Goal: Find specific page/section: Find specific page/section

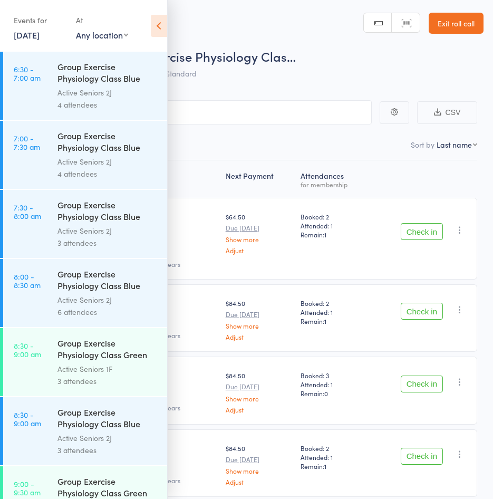
scroll to position [1206, 0]
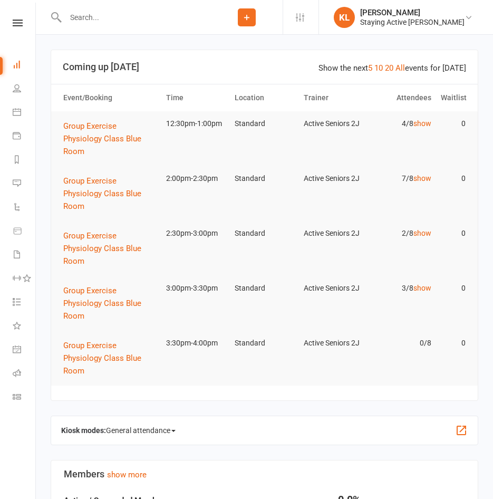
click at [154, 25] on div at bounding box center [131, 17] width 160 height 34
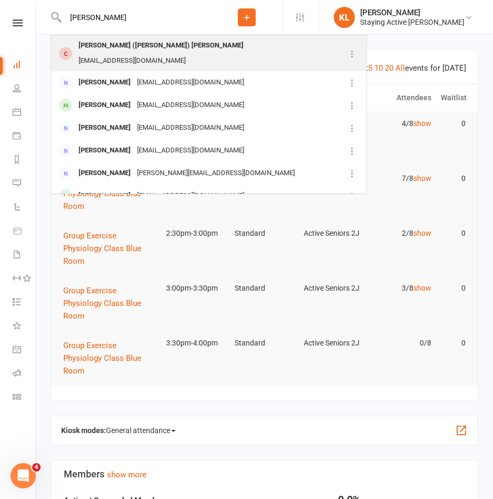
type input "robert whitta"
click at [152, 48] on div "Robert (Bob) Whittaker" at bounding box center [160, 45] width 171 height 15
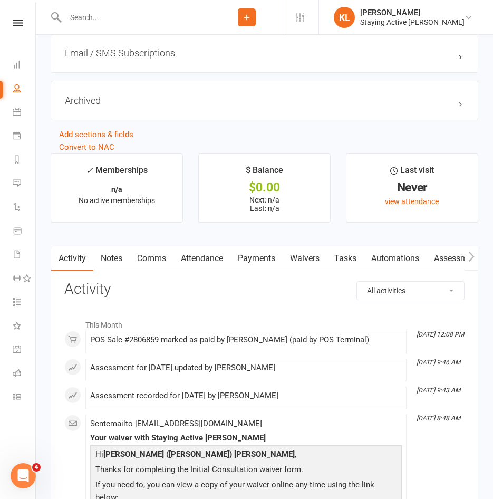
scroll to position [1212, 0]
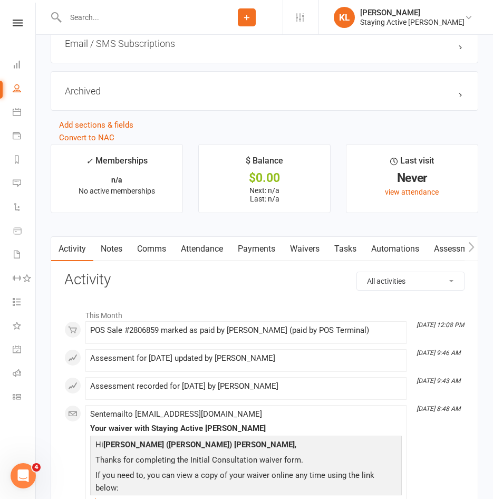
click at [213, 256] on link "Attendance" at bounding box center [201, 249] width 57 height 24
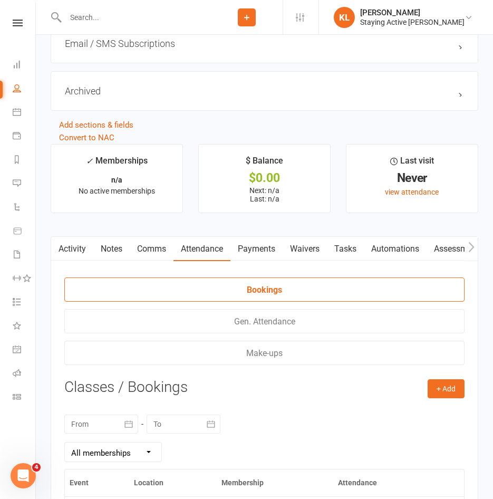
click at [442, 251] on link "Assessments" at bounding box center [458, 249] width 64 height 24
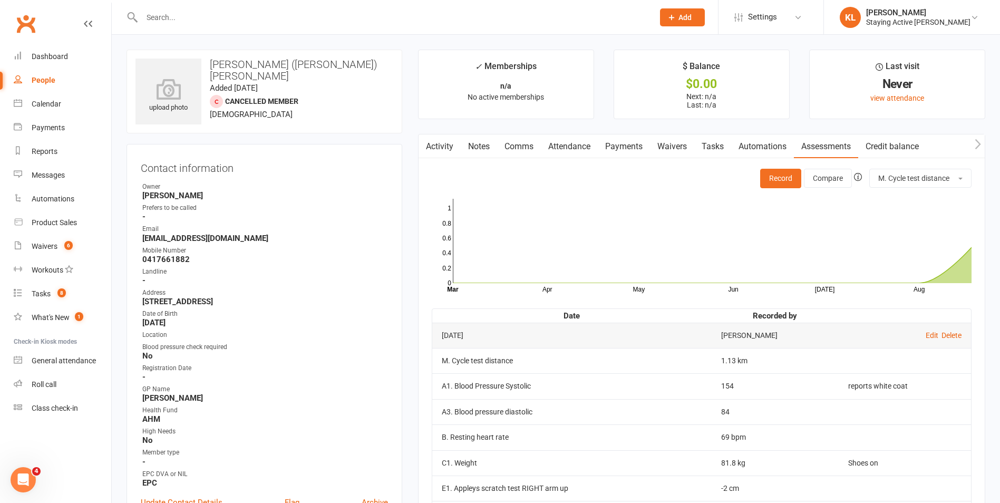
click at [281, 14] on input "text" at bounding box center [393, 17] width 508 height 15
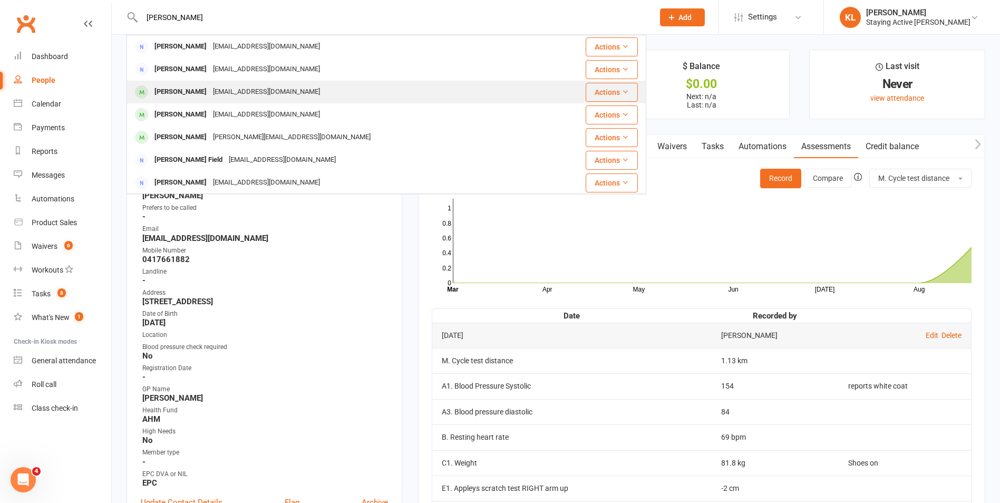
type input "fiona coll"
click at [338, 92] on div "Fiona Collison member@activeseniors.net.au" at bounding box center [343, 92] width 431 height 22
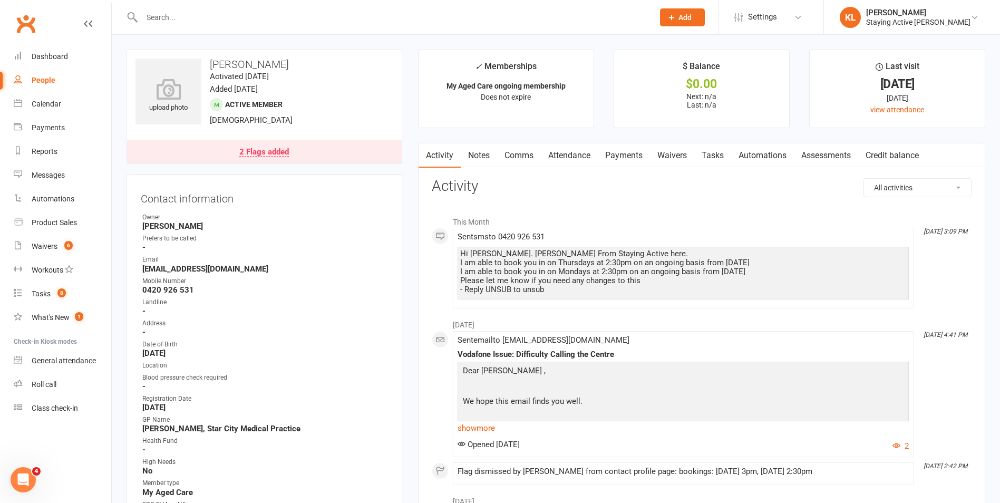
click at [492, 145] on link "Assessments" at bounding box center [826, 155] width 64 height 24
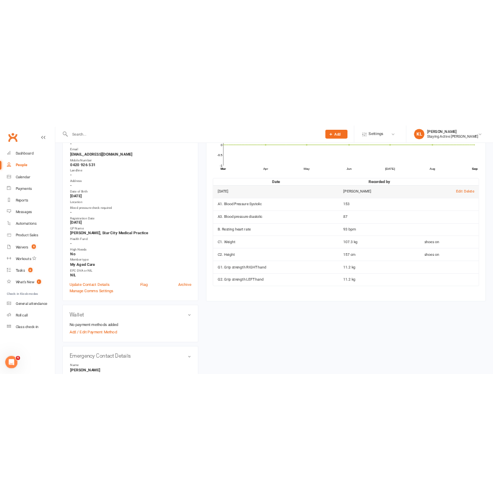
scroll to position [158, 0]
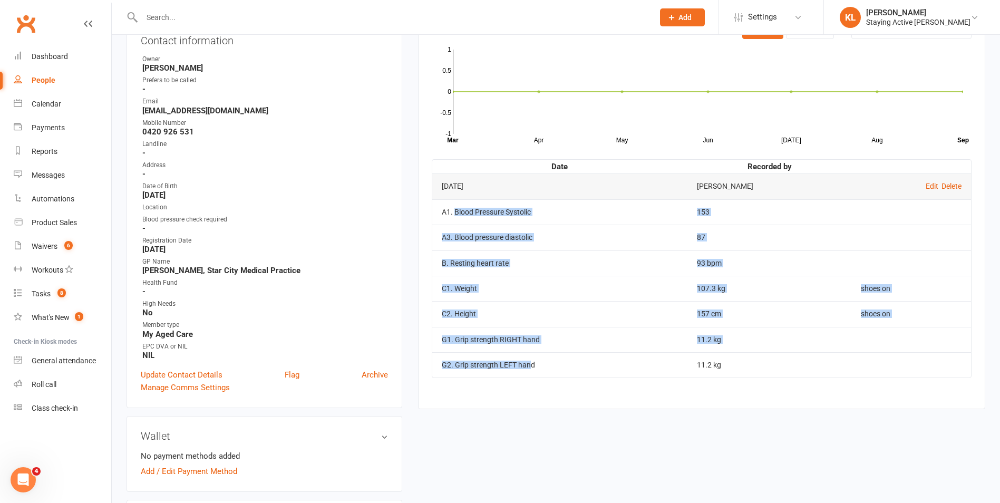
drag, startPoint x: 456, startPoint y: 212, endPoint x: 530, endPoint y: 368, distance: 172.6
click at [492, 368] on tbody "Aug 5, 2024 Elaine Fidel Edit Delete A1. Blood Pressure Systolic 153 A3. Blood …" at bounding box center [701, 275] width 539 height 204
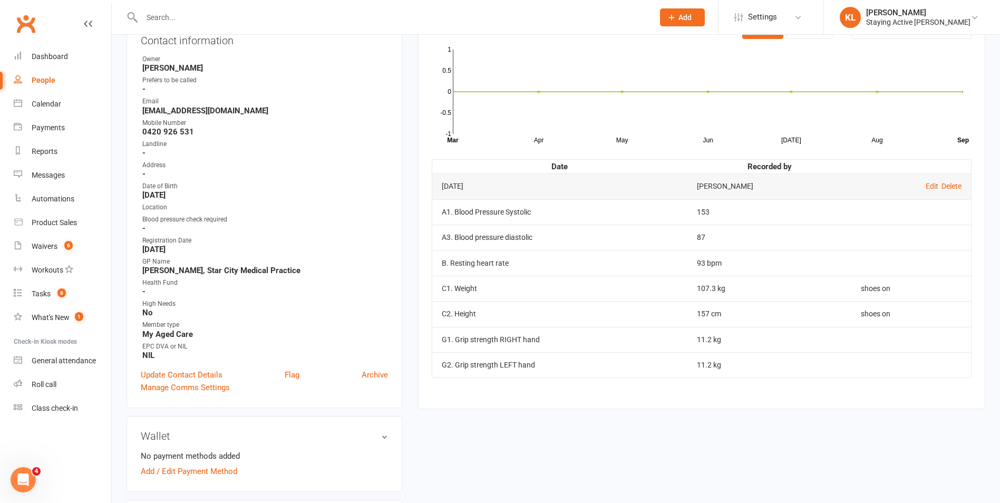
drag, startPoint x: 530, startPoint y: 368, endPoint x: 536, endPoint y: 386, distance: 19.2
click at [492, 386] on div "Activity Notes Comms Attendance Payments Waivers Tasks Automations Assessments …" at bounding box center [701, 197] width 567 height 424
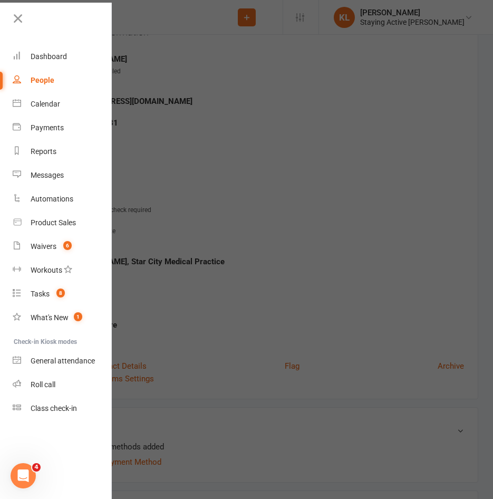
click at [267, 231] on div at bounding box center [246, 249] width 493 height 499
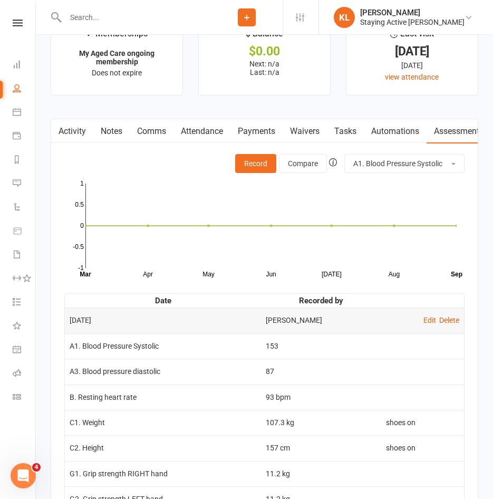
scroll to position [1536, 0]
